Goal: Information Seeking & Learning: Understand process/instructions

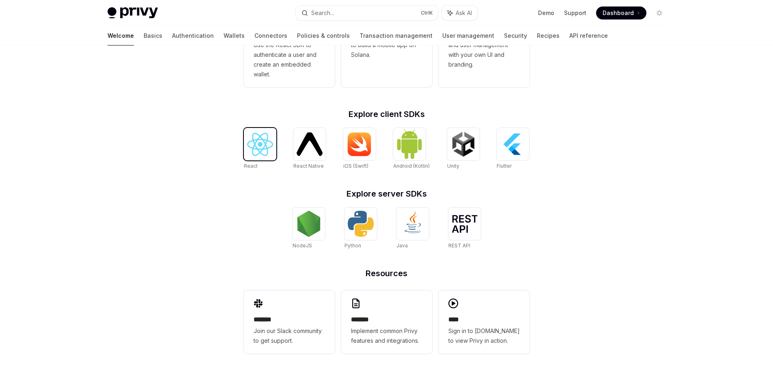
scroll to position [295, 0]
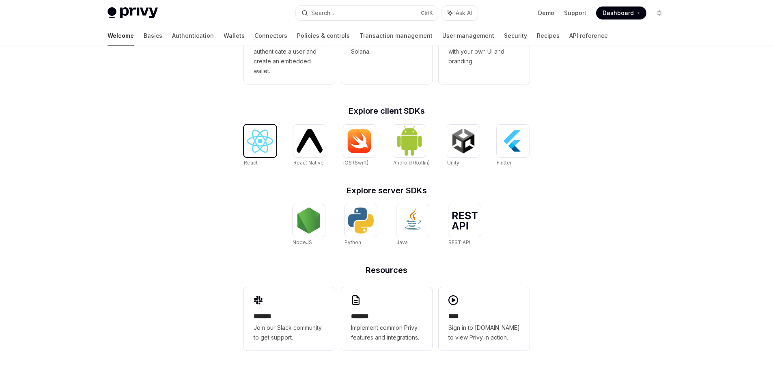
click at [250, 153] on div at bounding box center [260, 141] width 32 height 32
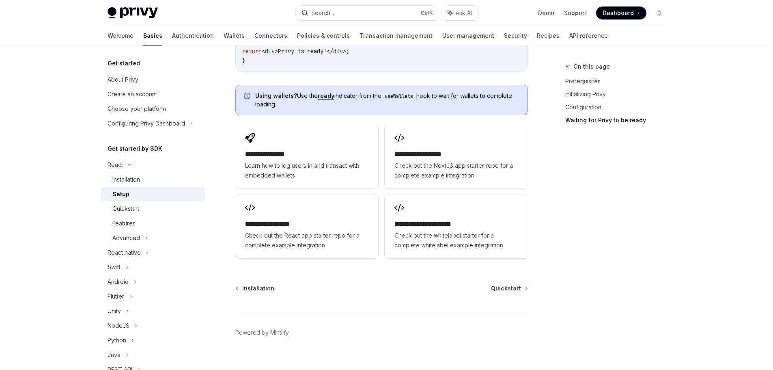
scroll to position [1027, 0]
click at [494, 283] on span "Quickstart" at bounding box center [506, 287] width 30 height 8
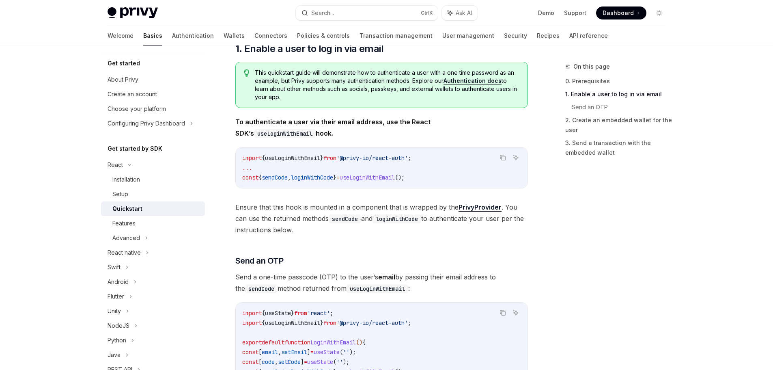
scroll to position [122, 0]
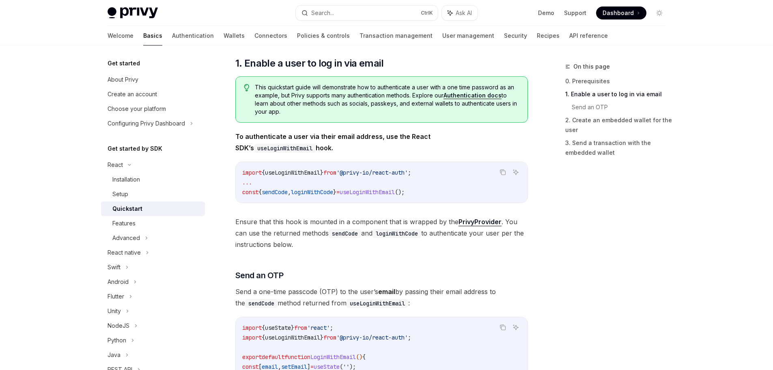
click at [333, 192] on span "loginWithCode" at bounding box center [312, 191] width 42 height 7
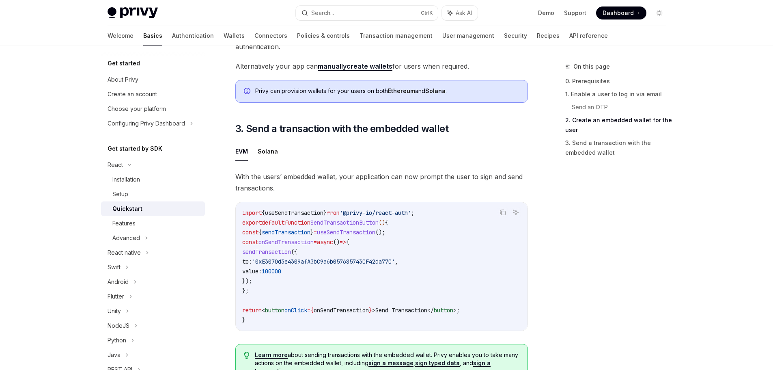
scroll to position [690, 0]
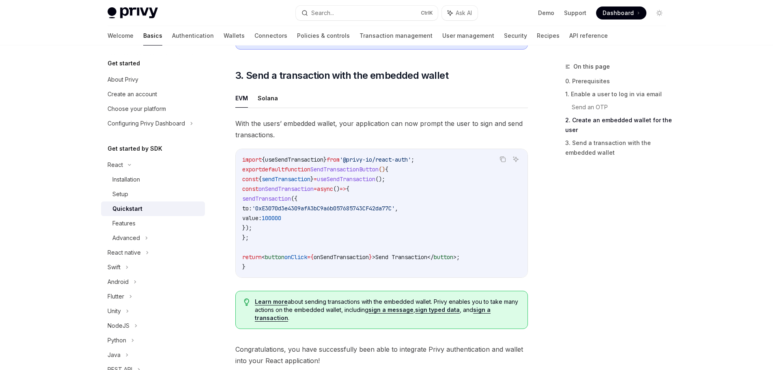
drag, startPoint x: 336, startPoint y: 192, endPoint x: 296, endPoint y: 197, distance: 40.4
click at [296, 197] on code "import { useSendTransaction } from '@privy-io/react-auth' ; export default func…" at bounding box center [381, 213] width 279 height 117
click at [293, 190] on span "onSendTransaction" at bounding box center [286, 188] width 55 height 7
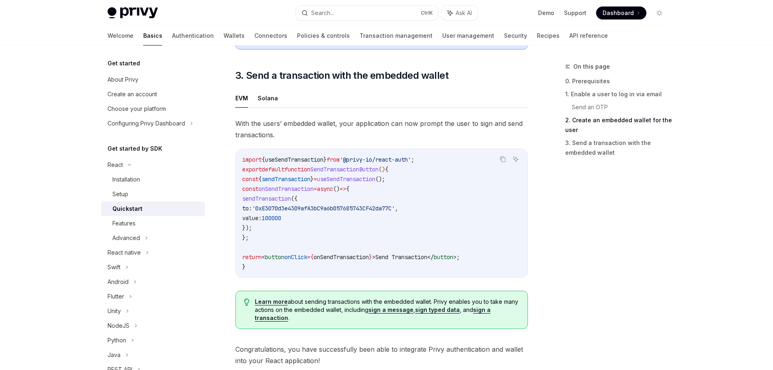
click at [300, 207] on code "import { useSendTransaction } from '@privy-io/react-auth' ; export default func…" at bounding box center [381, 213] width 279 height 117
click at [303, 217] on code "import { useSendTransaction } from '@privy-io/react-auth' ; export default func…" at bounding box center [381, 213] width 279 height 117
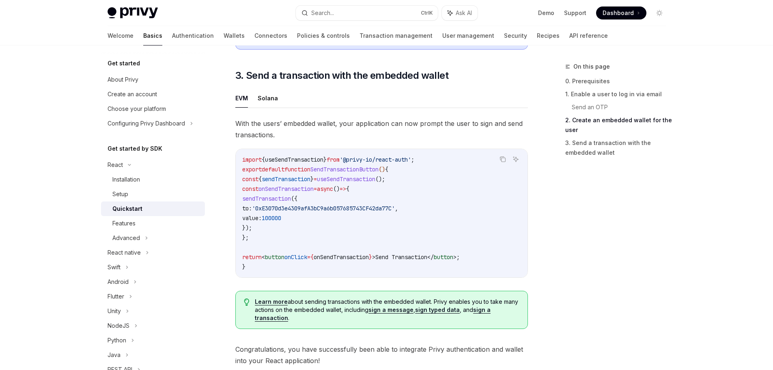
click at [303, 217] on code "import { useSendTransaction } from '@privy-io/react-auth' ; export default func…" at bounding box center [381, 213] width 279 height 117
click at [291, 202] on span "sendTransaction" at bounding box center [266, 198] width 49 height 7
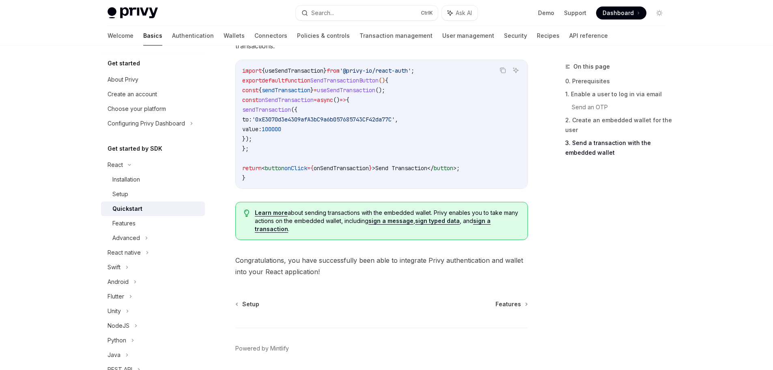
scroll to position [810, 0]
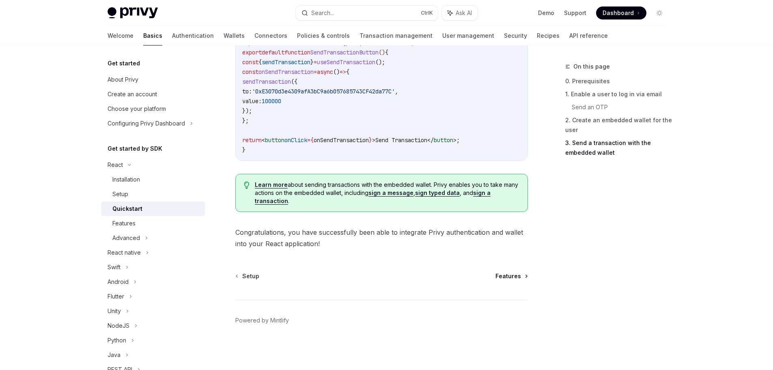
click at [500, 277] on span "Features" at bounding box center [509, 276] width 26 height 8
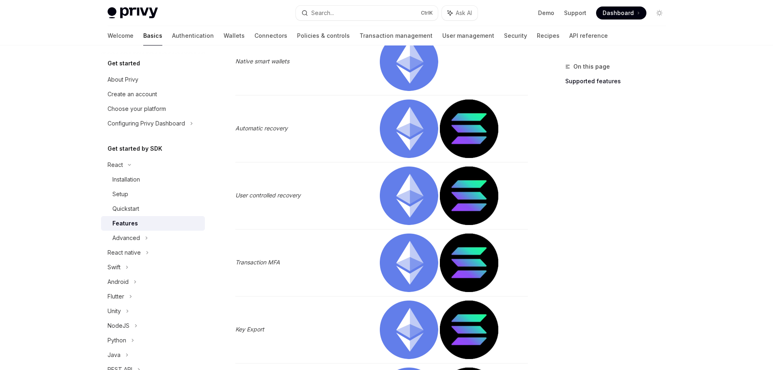
scroll to position [649, 0]
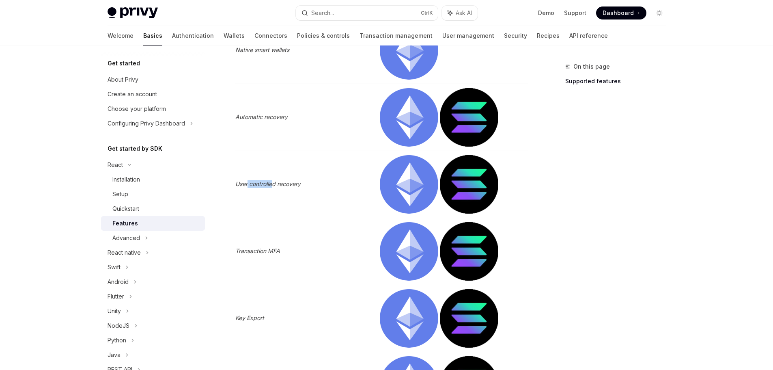
drag, startPoint x: 271, startPoint y: 180, endPoint x: 248, endPoint y: 180, distance: 23.5
click at [248, 180] on em "User controlled recovery" at bounding box center [267, 183] width 65 height 7
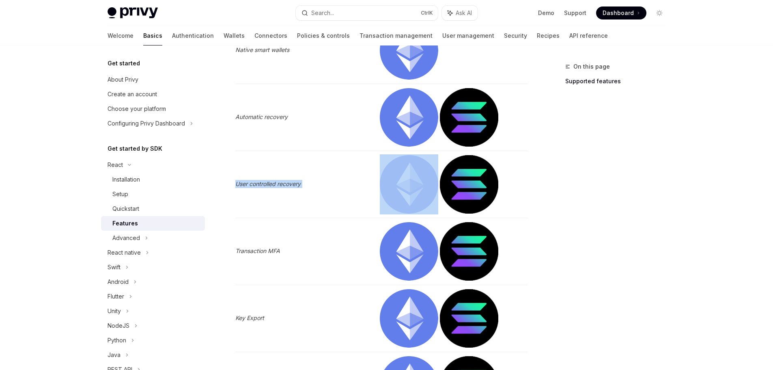
click at [248, 180] on em "User controlled recovery" at bounding box center [267, 183] width 65 height 7
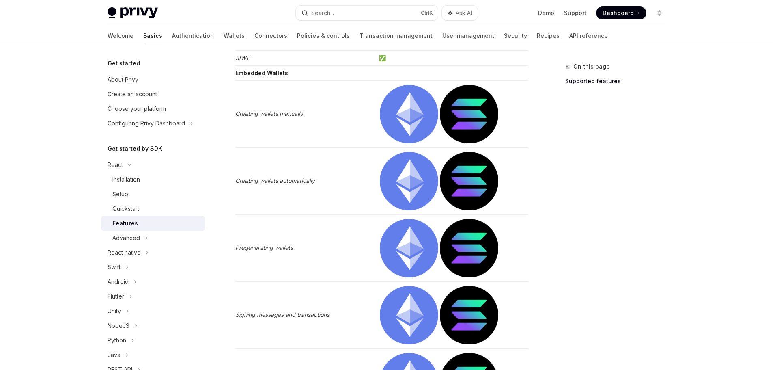
scroll to position [284, 0]
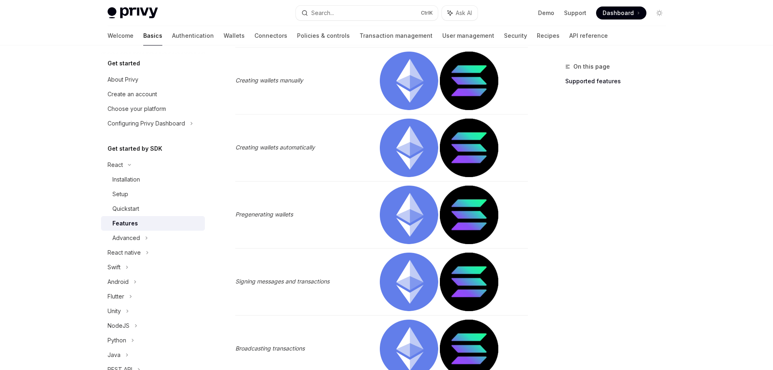
click at [305, 148] on em "Creating wallets automatically" at bounding box center [275, 147] width 80 height 7
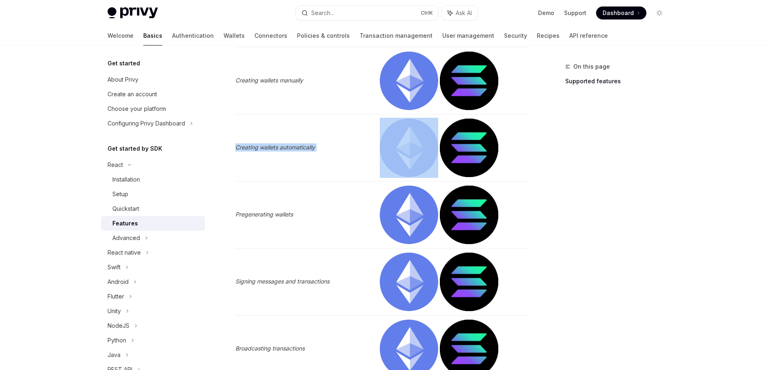
click at [305, 148] on em "Creating wallets automatically" at bounding box center [275, 147] width 80 height 7
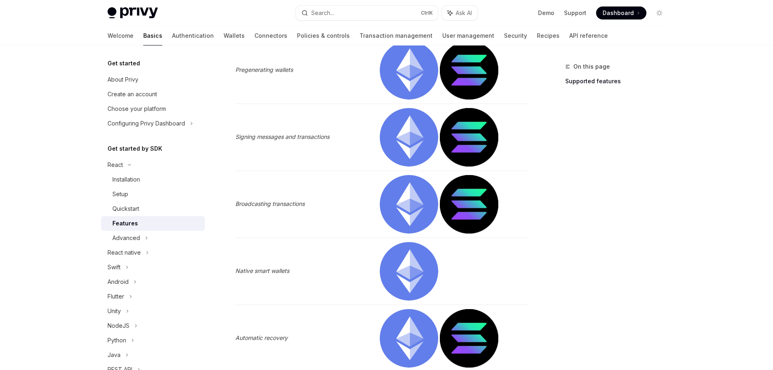
scroll to position [487, 0]
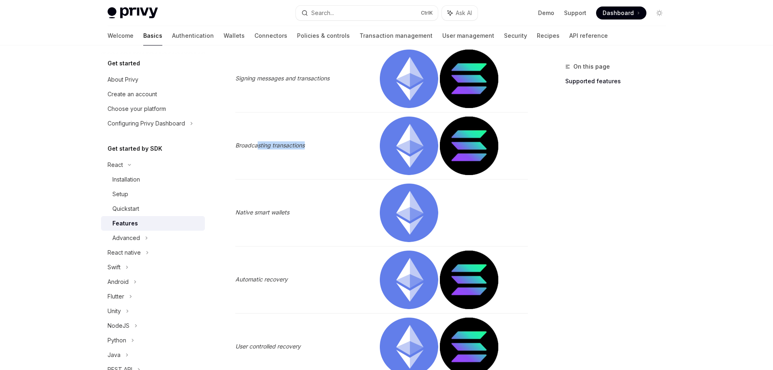
drag, startPoint x: 291, startPoint y: 144, endPoint x: 345, endPoint y: 144, distance: 54.0
click at [345, 144] on td "Broadcasting transactions" at bounding box center [305, 145] width 140 height 67
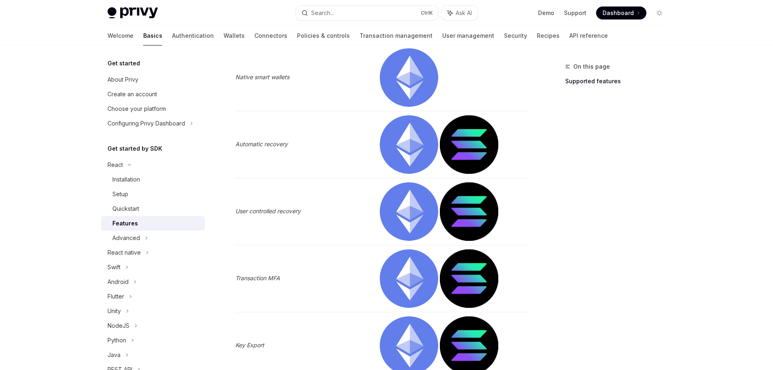
scroll to position [649, 0]
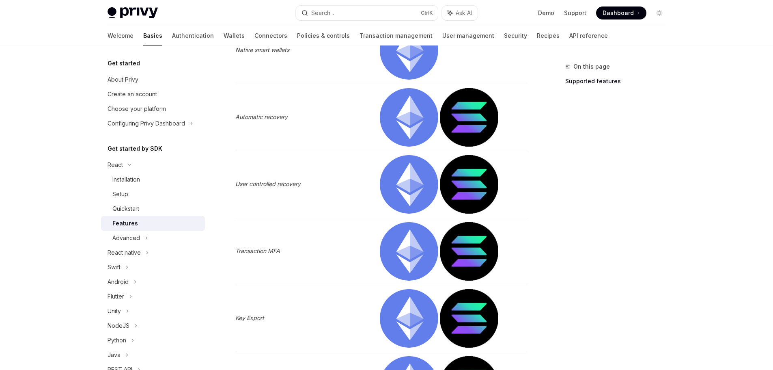
click at [257, 117] on em "Automatic recovery" at bounding box center [261, 116] width 52 height 7
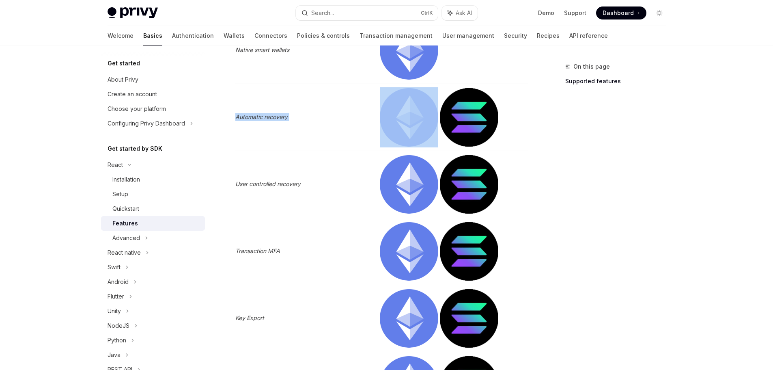
click at [257, 117] on em "Automatic recovery" at bounding box center [261, 116] width 52 height 7
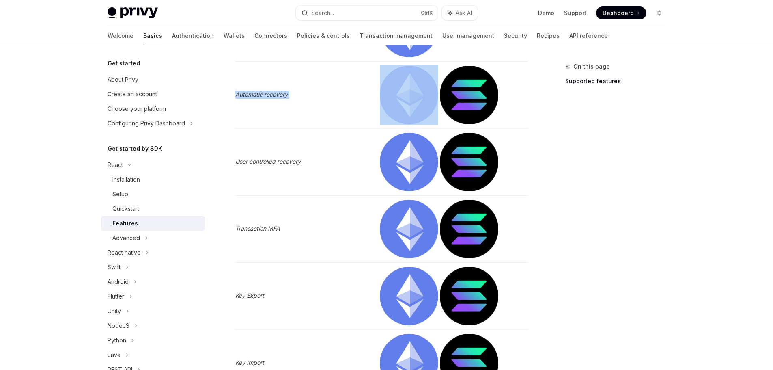
scroll to position [690, 0]
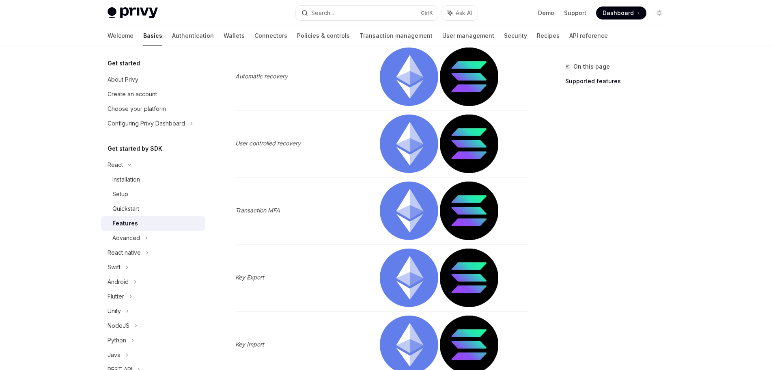
click at [266, 142] on em "User controlled recovery" at bounding box center [267, 143] width 65 height 7
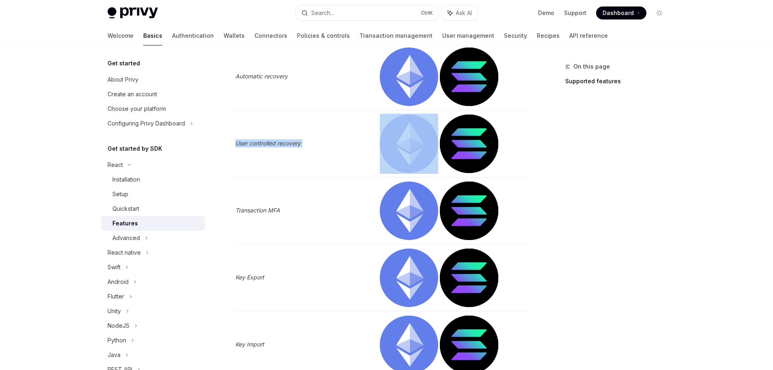
click at [266, 142] on em "User controlled recovery" at bounding box center [267, 143] width 65 height 7
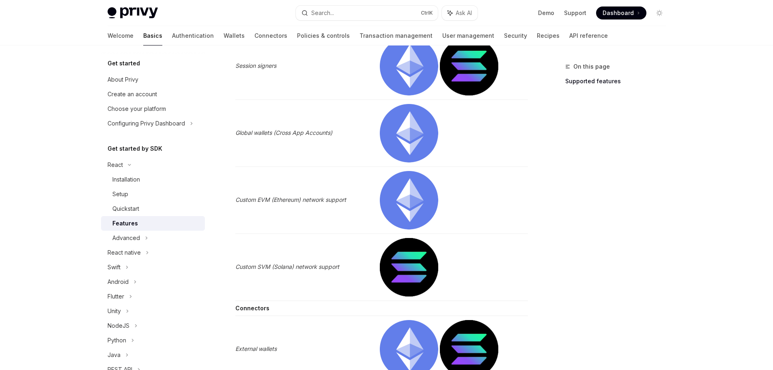
scroll to position [1096, 0]
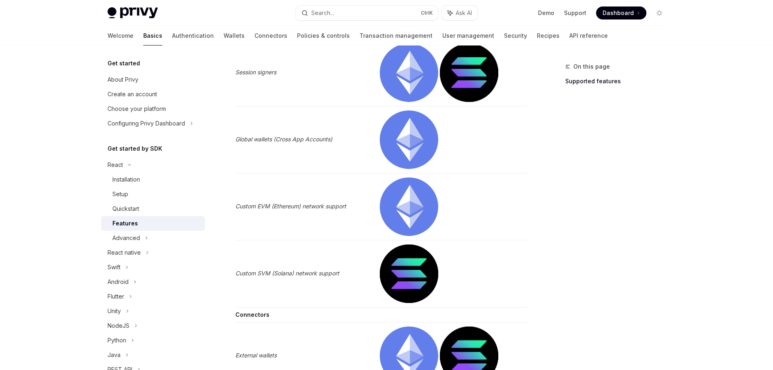
click at [269, 138] on em "Global wallets (Cross App Accounts)" at bounding box center [283, 139] width 97 height 7
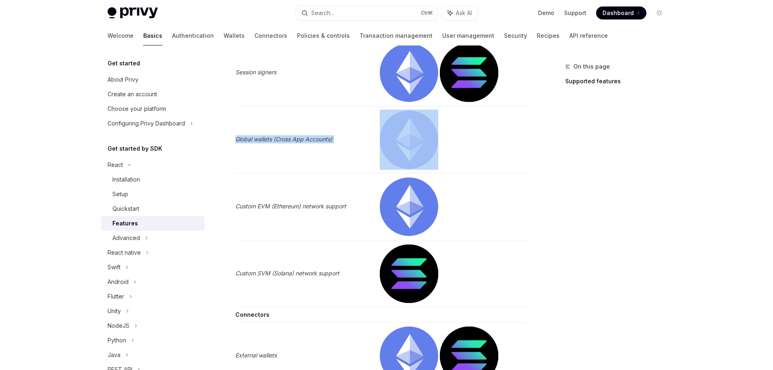
click at [269, 138] on em "Global wallets (Cross App Accounts)" at bounding box center [283, 139] width 97 height 7
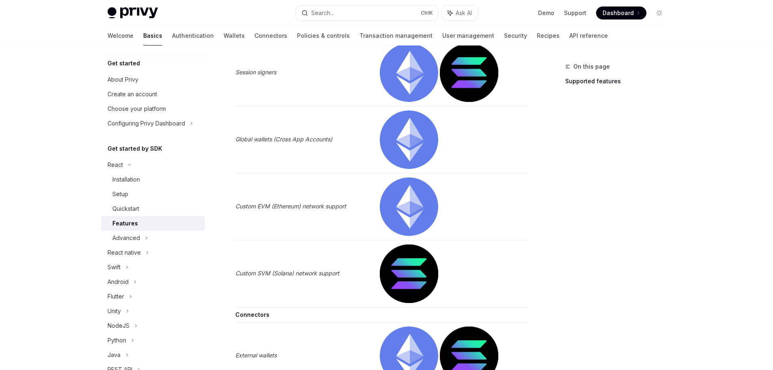
click at [287, 206] on em "Custom EVM (Ethereum) network support" at bounding box center [290, 206] width 111 height 7
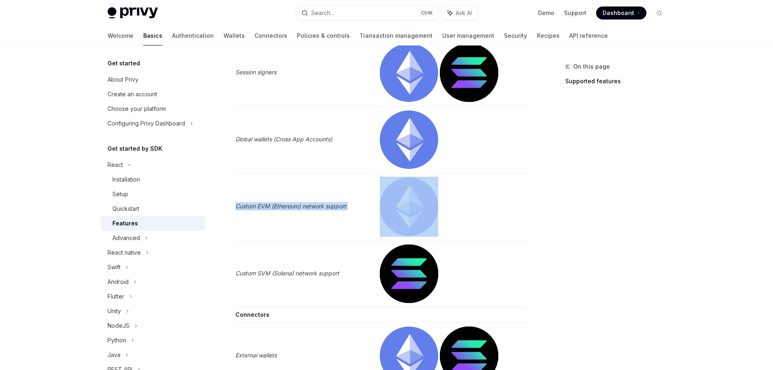
click at [287, 206] on em "Custom EVM (Ethereum) network support" at bounding box center [290, 206] width 111 height 7
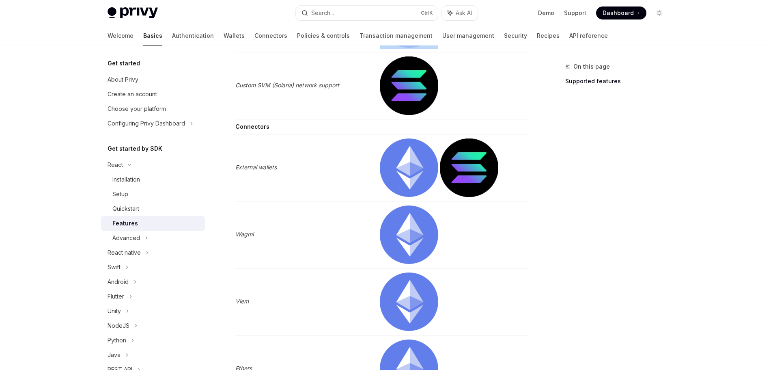
scroll to position [1340, 0]
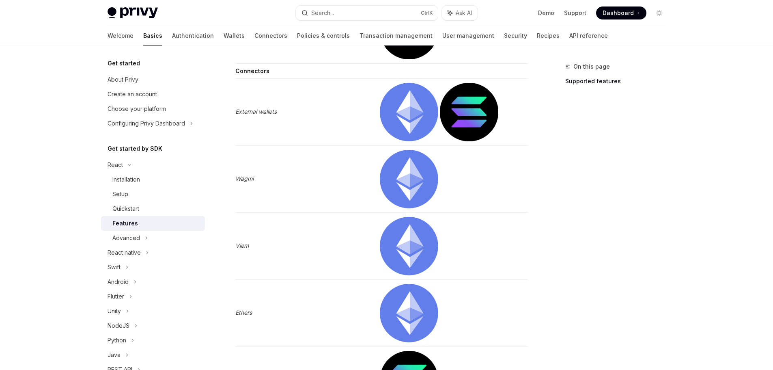
click at [258, 112] on em "External wallets" at bounding box center [255, 111] width 41 height 7
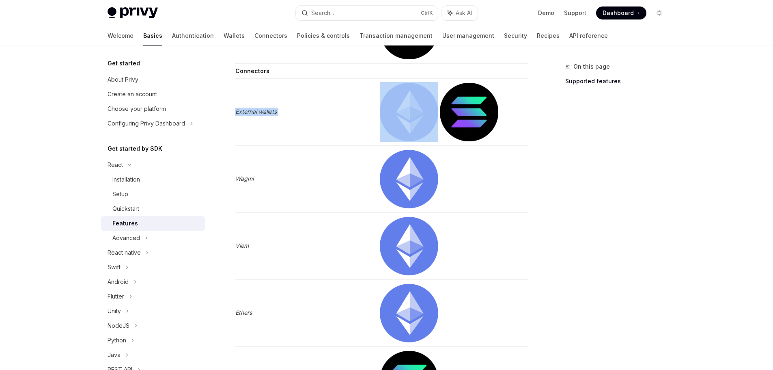
click at [258, 112] on em "External wallets" at bounding box center [255, 111] width 41 height 7
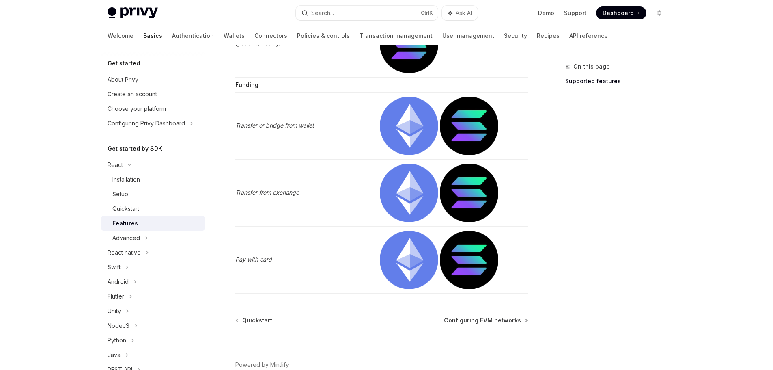
scroll to position [1720, 0]
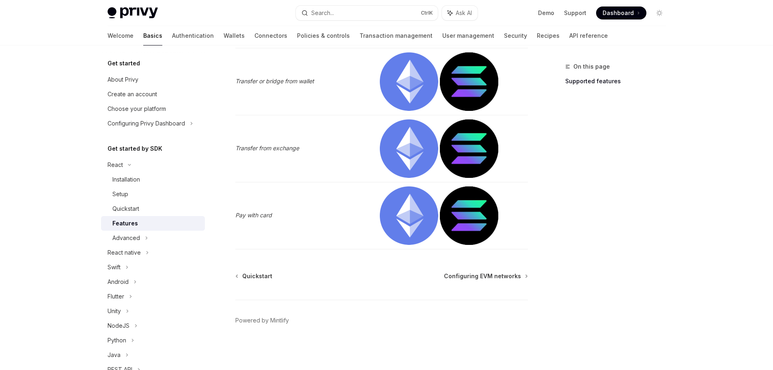
click at [253, 84] on td "Transfer or bridge from wallet" at bounding box center [305, 81] width 140 height 67
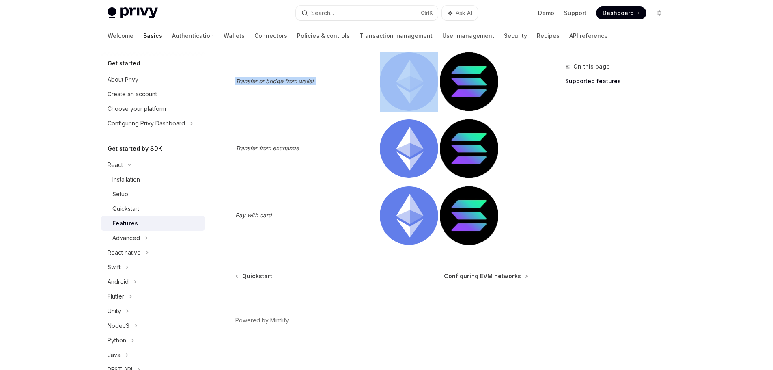
click at [253, 84] on td "Transfer or bridge from wallet" at bounding box center [305, 81] width 140 height 67
click at [302, 80] on em "Transfer or bridge from wallet" at bounding box center [274, 81] width 79 height 7
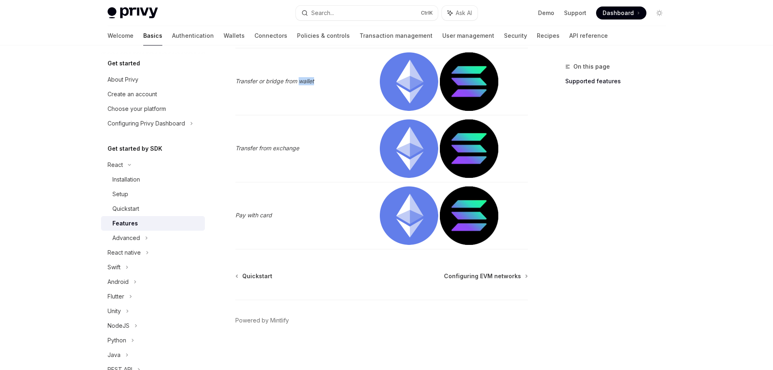
click at [302, 80] on em "Transfer or bridge from wallet" at bounding box center [274, 81] width 79 height 7
click at [283, 80] on em "Transfer or bridge from wallet" at bounding box center [274, 81] width 79 height 7
click at [494, 276] on span "Configuring EVM networks" at bounding box center [482, 276] width 77 height 8
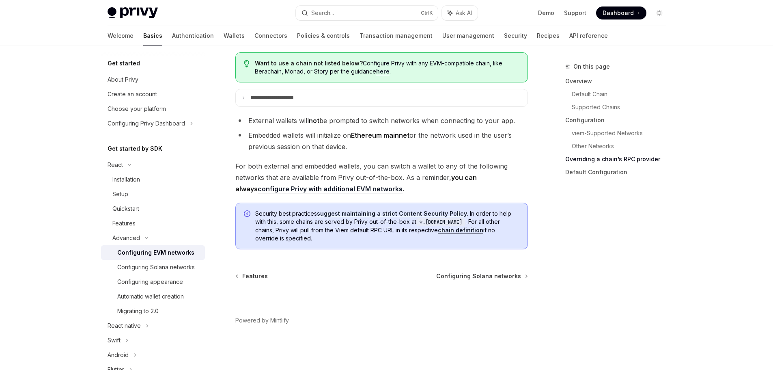
scroll to position [2082, 0]
click at [475, 280] on div "Features Configuring Solana networks Powered by Mintlify" at bounding box center [381, 321] width 293 height 98
click at [471, 274] on span "Configuring Solana networks" at bounding box center [478, 276] width 85 height 8
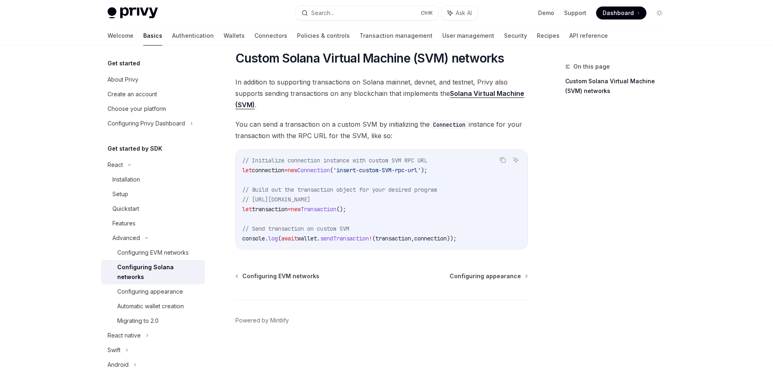
scroll to position [330, 0]
click at [492, 276] on span "Configuring appearance" at bounding box center [485, 276] width 71 height 8
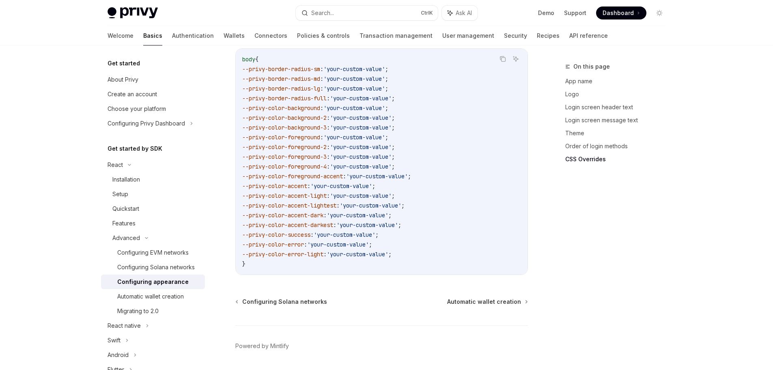
scroll to position [2054, 0]
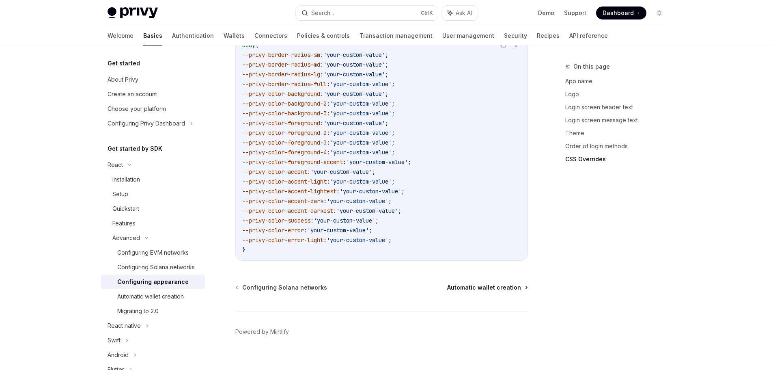
click at [457, 283] on span "Automatic wallet creation" at bounding box center [484, 287] width 74 height 8
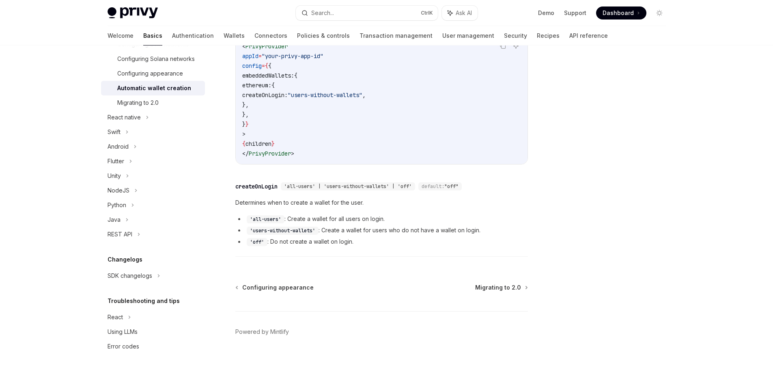
scroll to position [218, 0]
click at [492, 283] on div "Configuring appearance Migrating to 2.0 Powered by Mintlify" at bounding box center [381, 332] width 293 height 98
click at [494, 283] on span "Migrating to 2.0" at bounding box center [498, 287] width 46 height 8
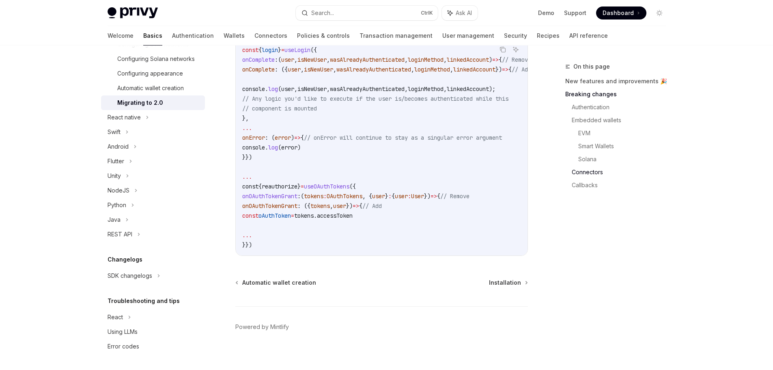
scroll to position [2287, 0]
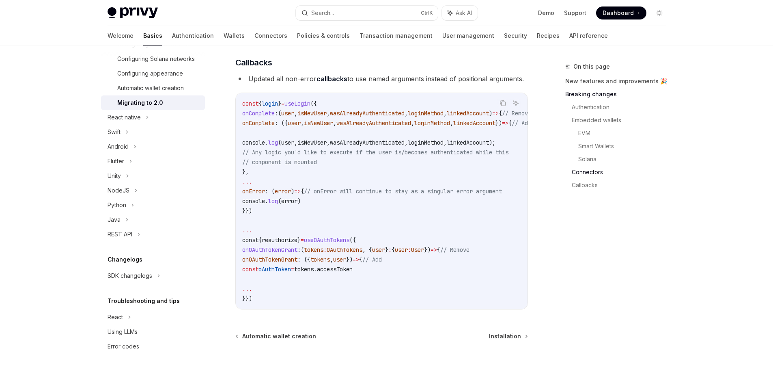
drag, startPoint x: 369, startPoint y: 330, endPoint x: 418, endPoint y: 329, distance: 49.1
click at [418, 309] on div "Copy Ask AI const { login } = useLogin ({ onComplete : ( user , isNewUser , was…" at bounding box center [381, 201] width 293 height 217
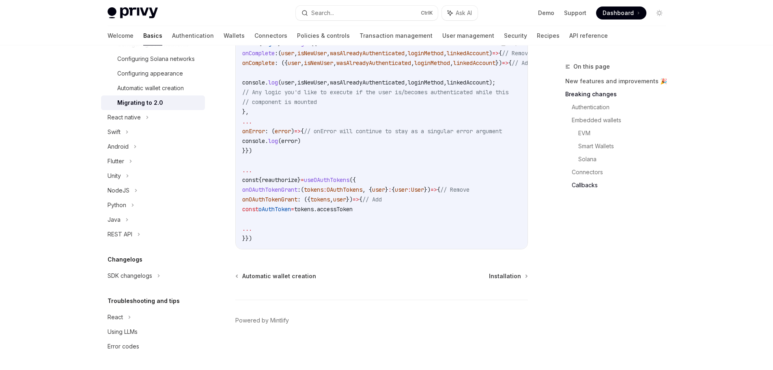
scroll to position [2368, 0]
click at [508, 276] on span "Installation" at bounding box center [505, 276] width 32 height 8
type textarea "*"
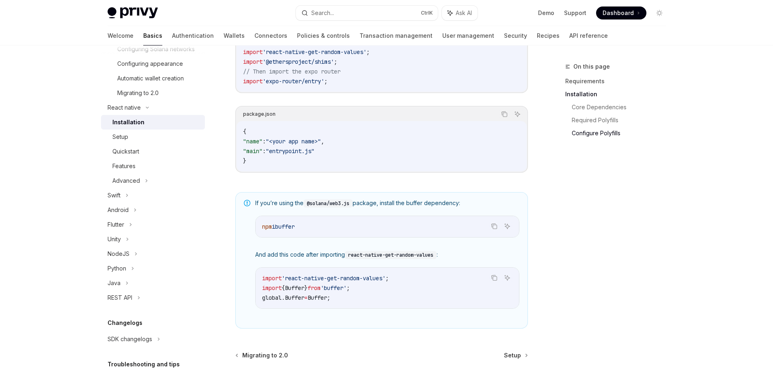
scroll to position [487, 0]
